Goal: Navigation & Orientation: Find specific page/section

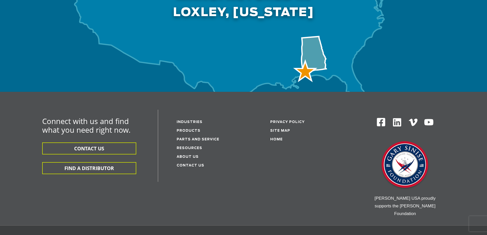
scroll to position [1615, 0]
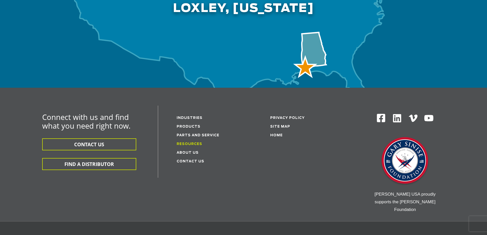
click at [185, 142] on link "Resources" at bounding box center [190, 143] width 26 height 3
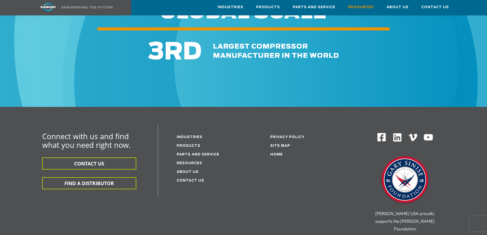
scroll to position [586, 0]
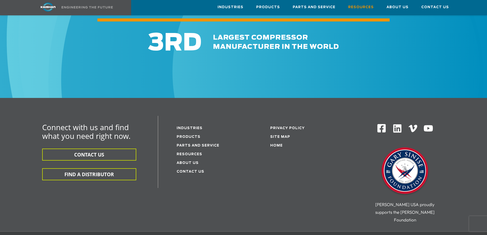
click at [211, 144] on link "Parts and service" at bounding box center [198, 145] width 43 height 3
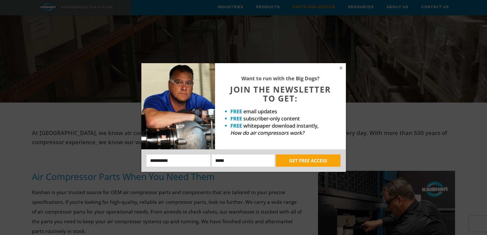
scroll to position [128, 0]
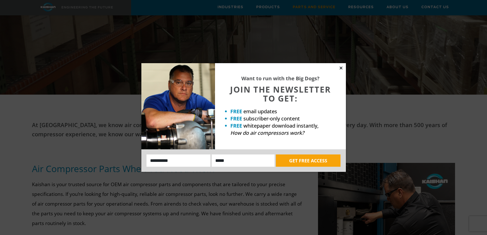
click at [340, 69] on icon at bounding box center [341, 67] width 3 height 3
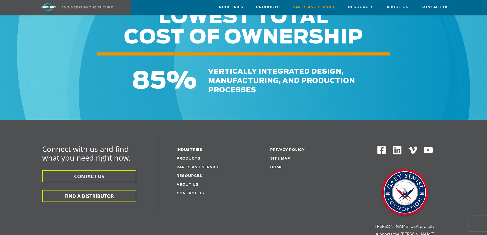
scroll to position [639, 0]
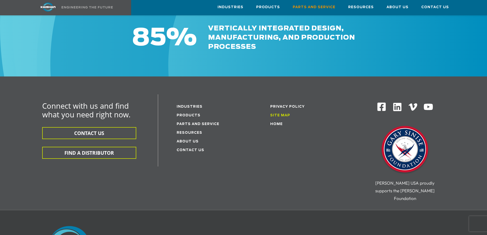
click at [279, 114] on link "Site Map" at bounding box center [280, 115] width 20 height 3
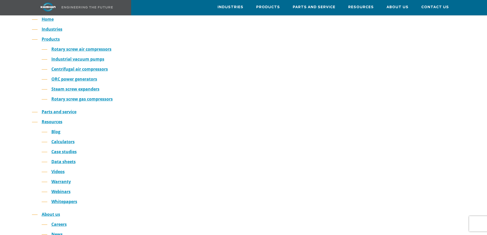
scroll to position [102, 0]
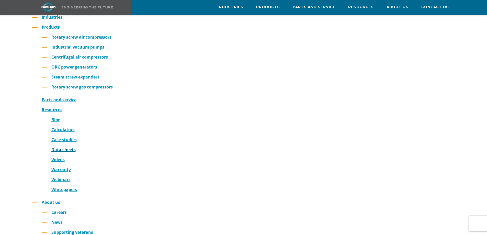
click at [71, 147] on link "Data sheets" at bounding box center [63, 150] width 24 height 6
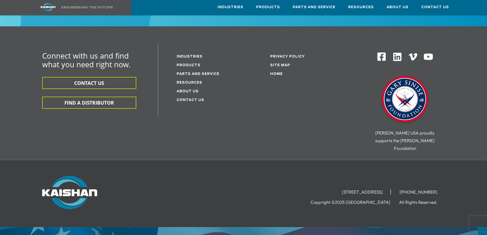
scroll to position [336, 0]
